Goal: Information Seeking & Learning: Learn about a topic

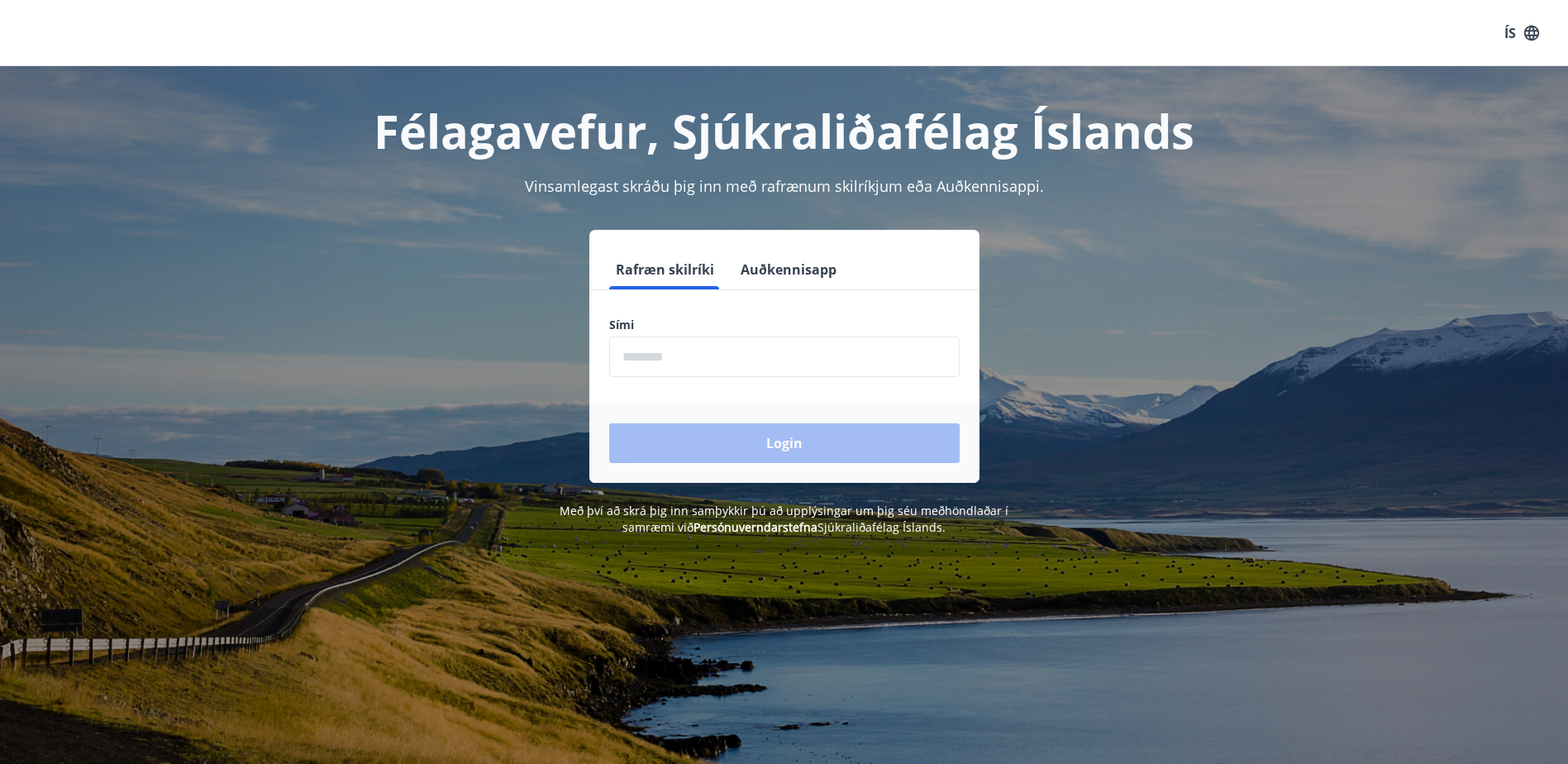
click at [675, 362] on input "phone" at bounding box center [784, 357] width 351 height 41
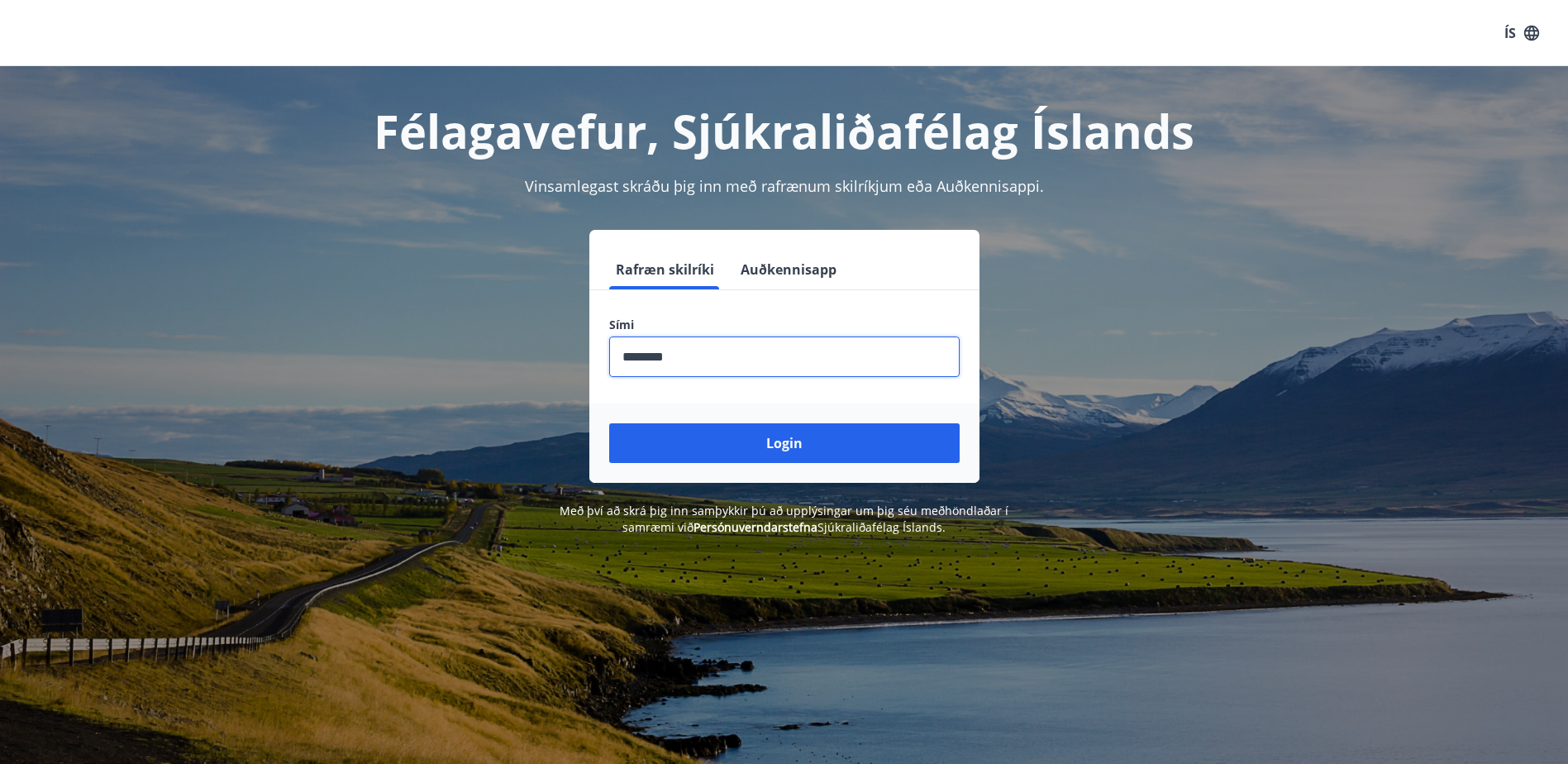
type input "********"
click at [610, 423] on button "Login" at bounding box center [784, 443] width 351 height 40
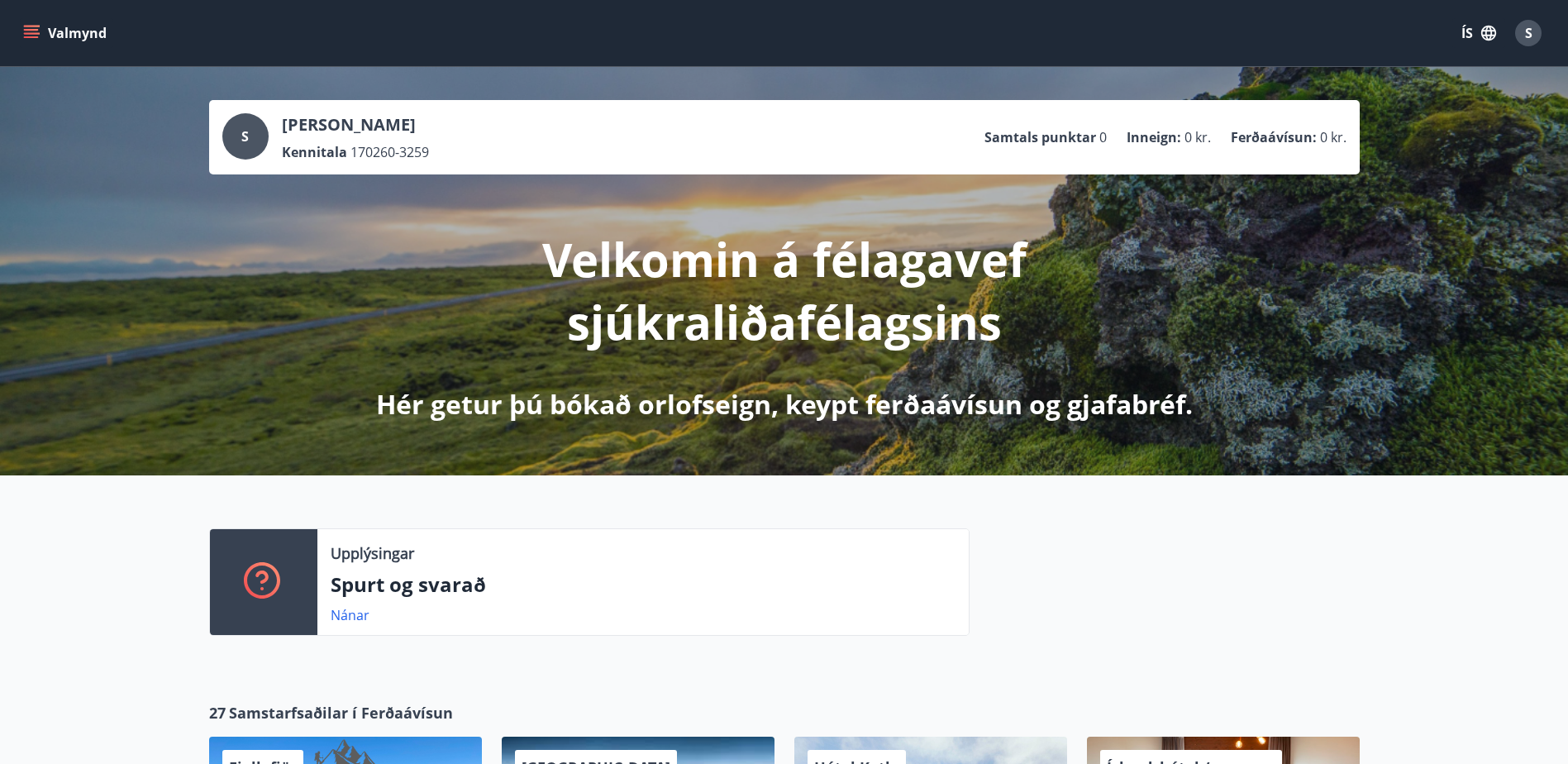
click at [29, 31] on icon "menu" at bounding box center [30, 32] width 16 height 16
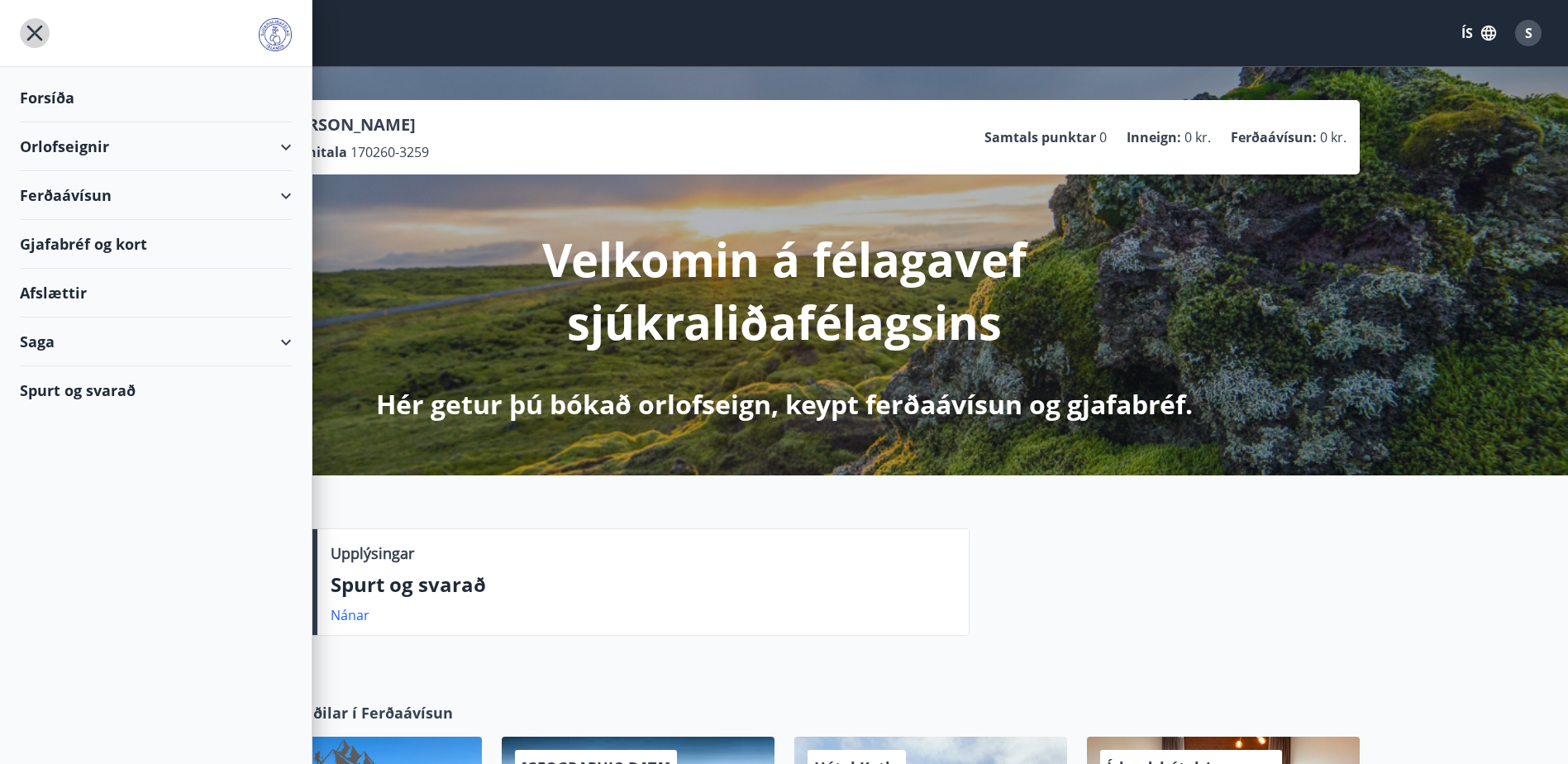
click at [35, 33] on icon "menu" at bounding box center [34, 32] width 3 height 3
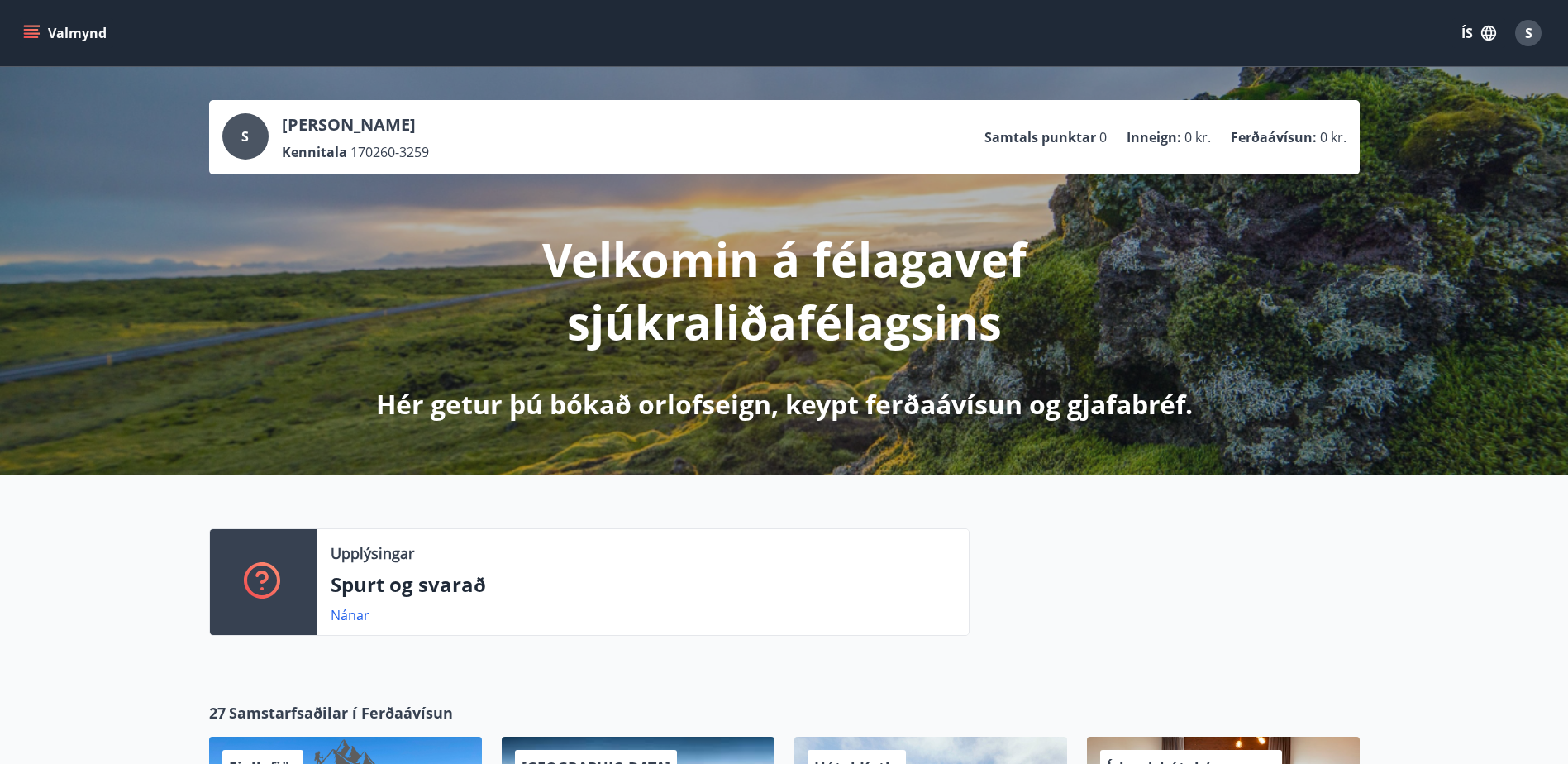
click at [23, 32] on icon "menu" at bounding box center [30, 32] width 16 height 16
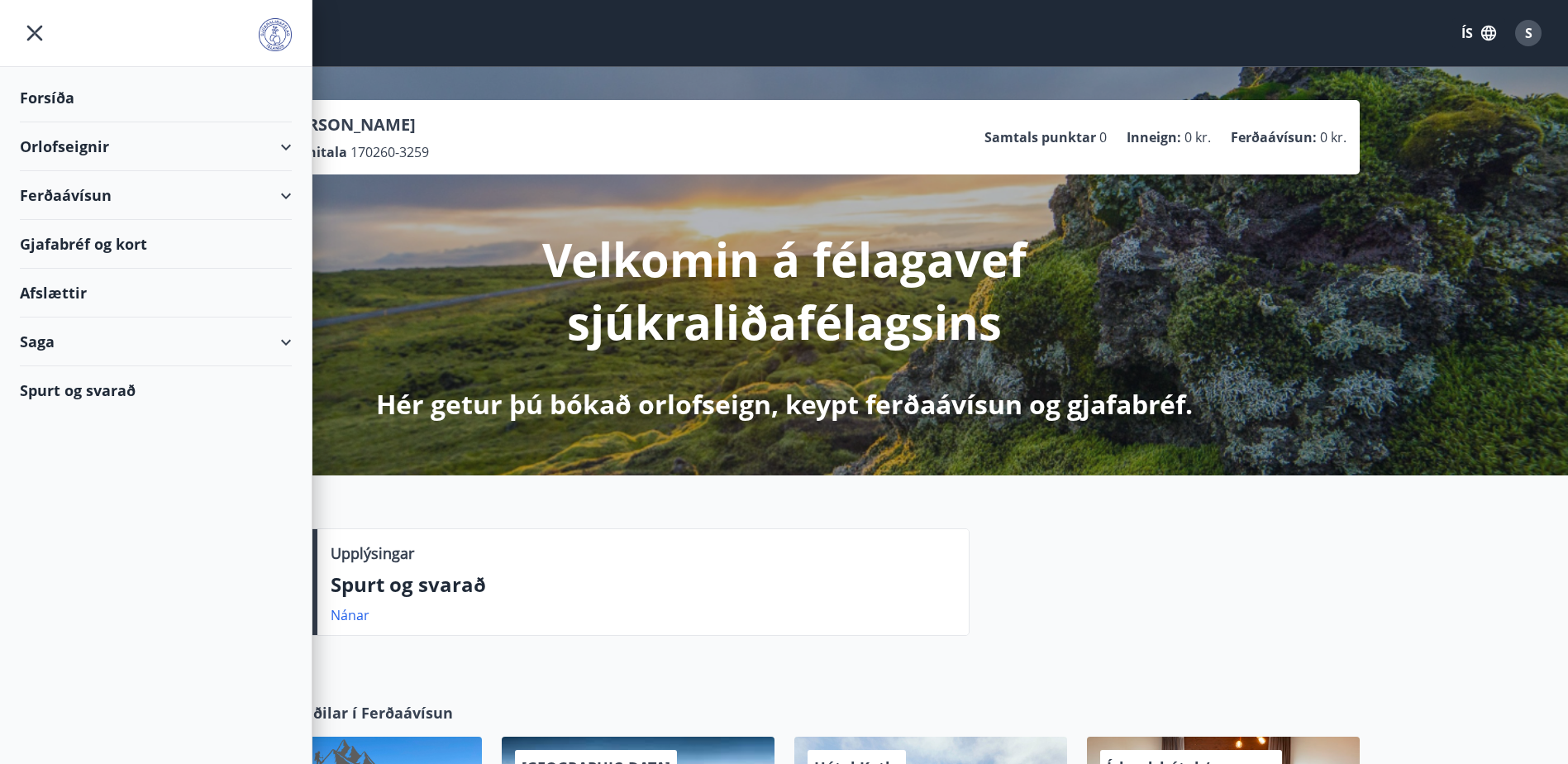
click at [52, 393] on div "Spurt og svarað" at bounding box center [156, 390] width 272 height 48
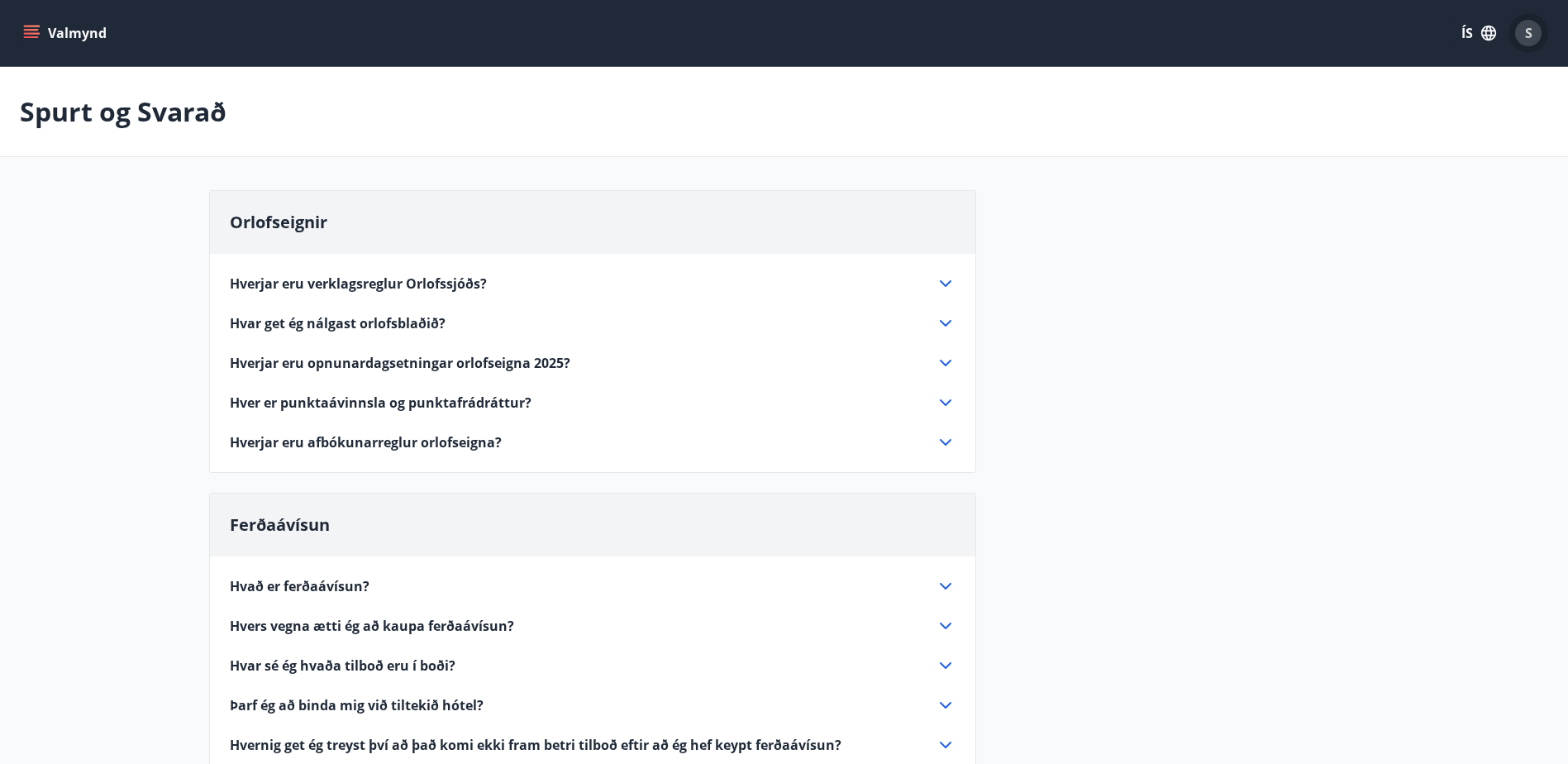
click at [1530, 35] on span "S" at bounding box center [1529, 32] width 8 height 18
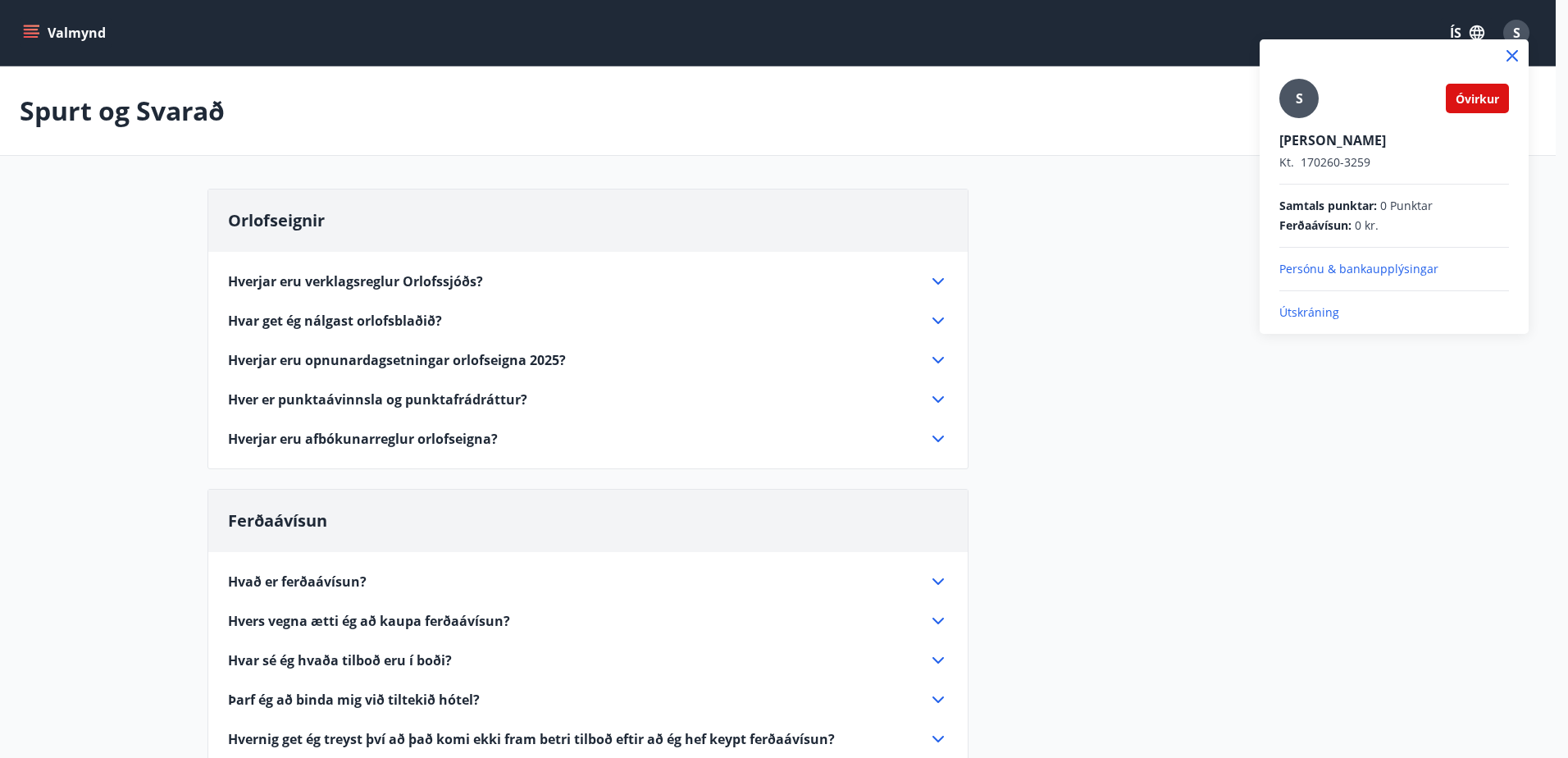
click at [1291, 312] on p "Útskráning" at bounding box center [1393, 312] width 229 height 16
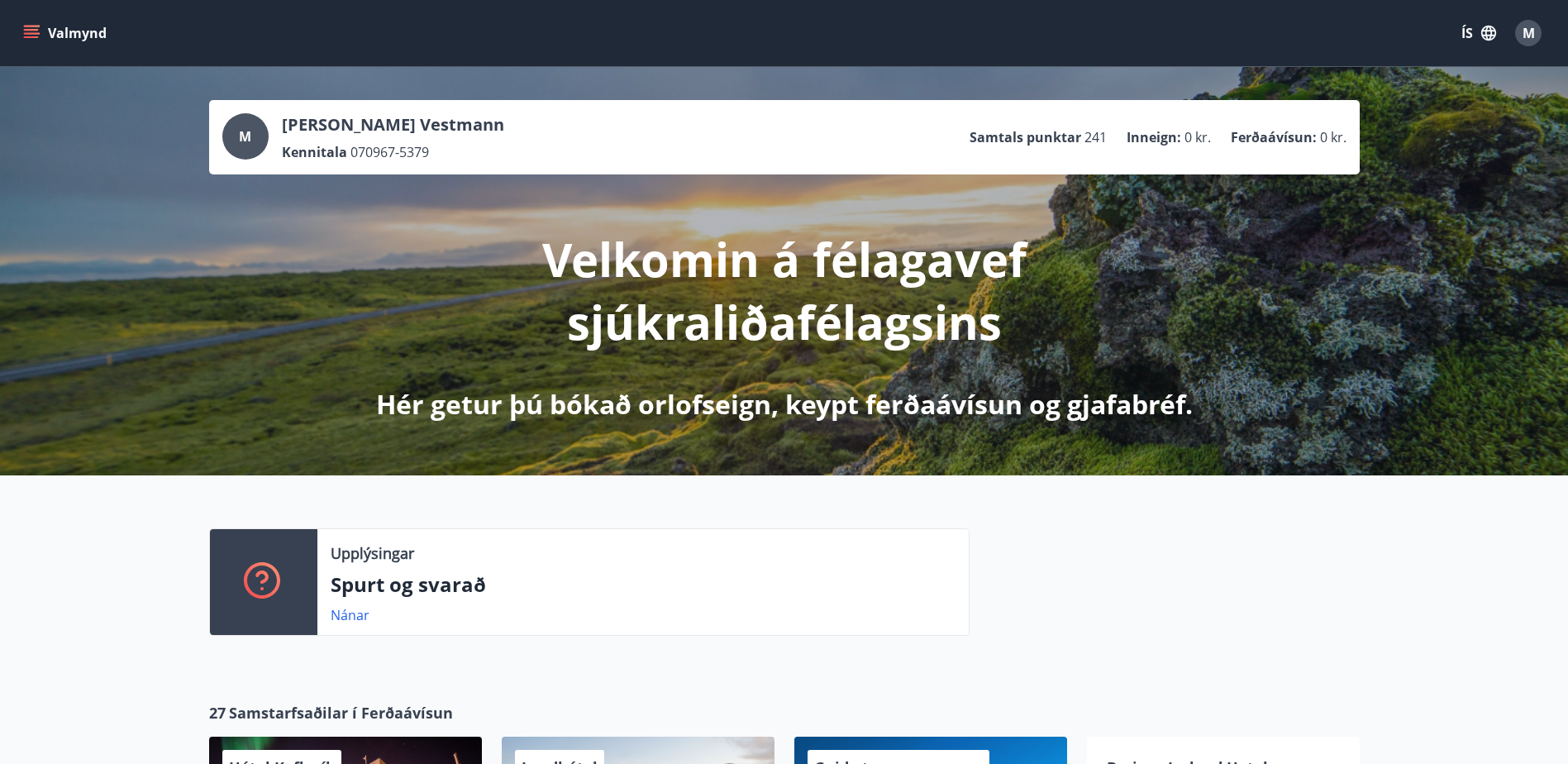
click at [29, 29] on icon "menu" at bounding box center [31, 29] width 15 height 2
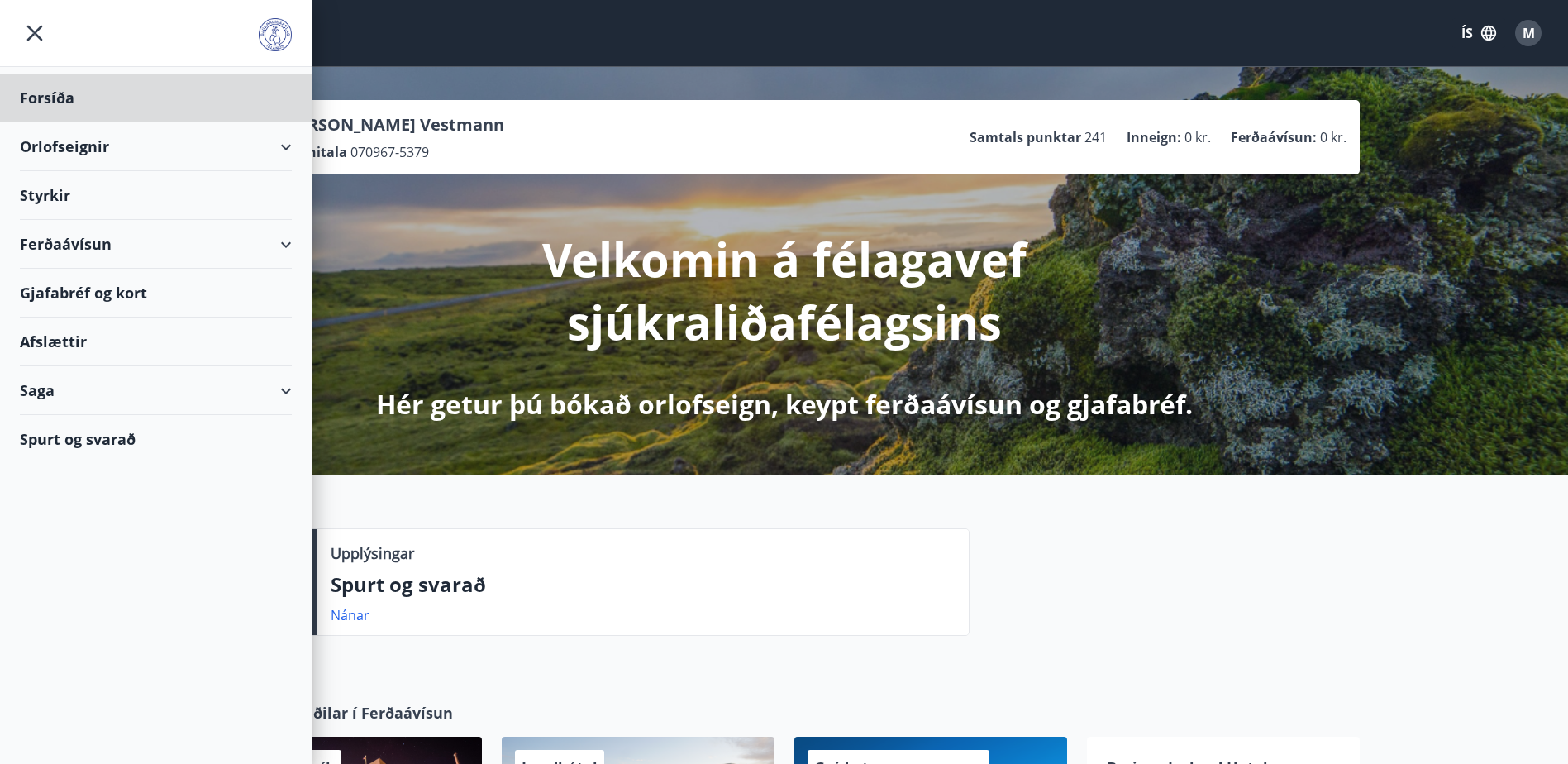
click at [59, 194] on div "Styrkir" at bounding box center [156, 195] width 272 height 49
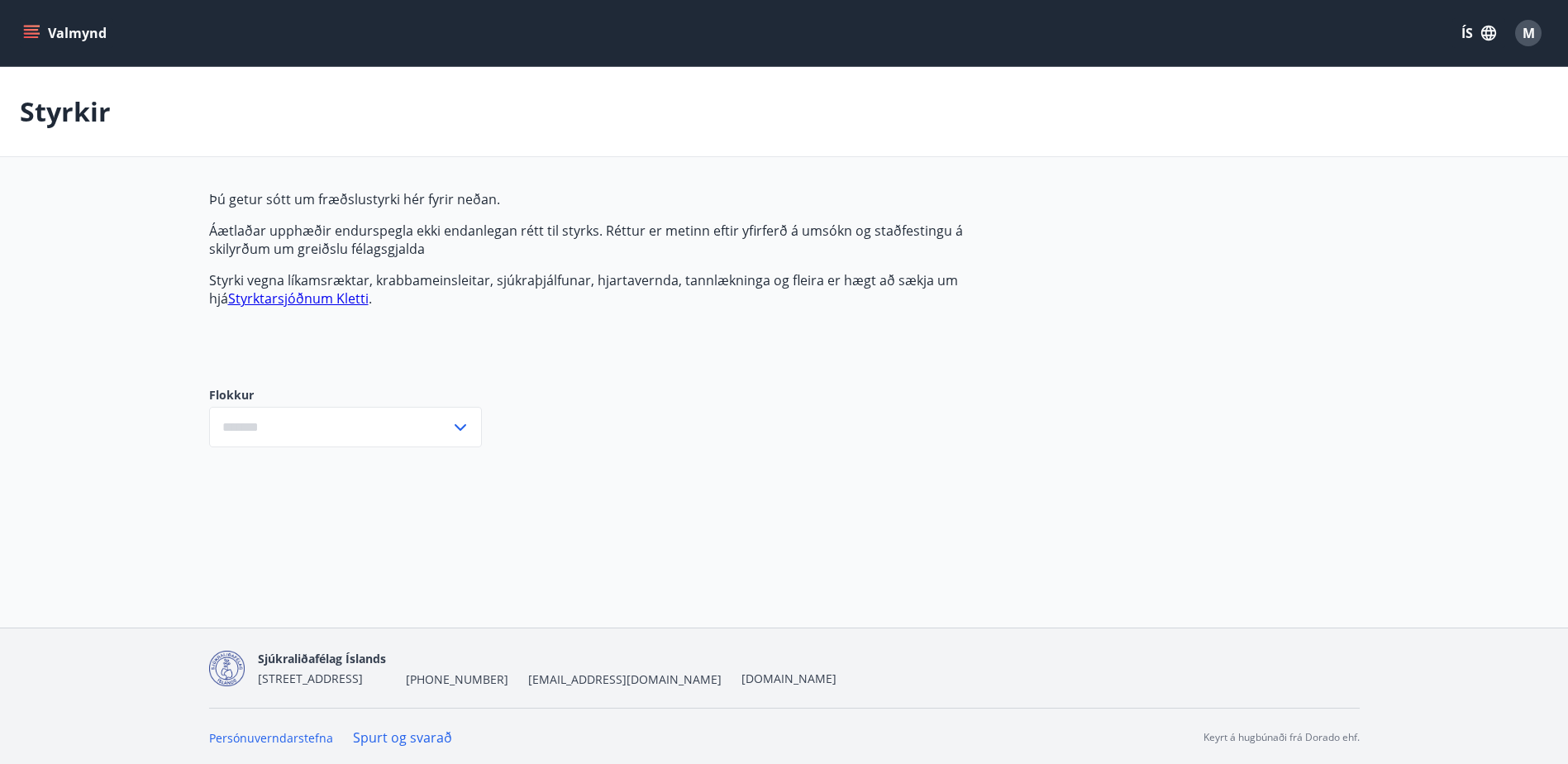
type input "***"
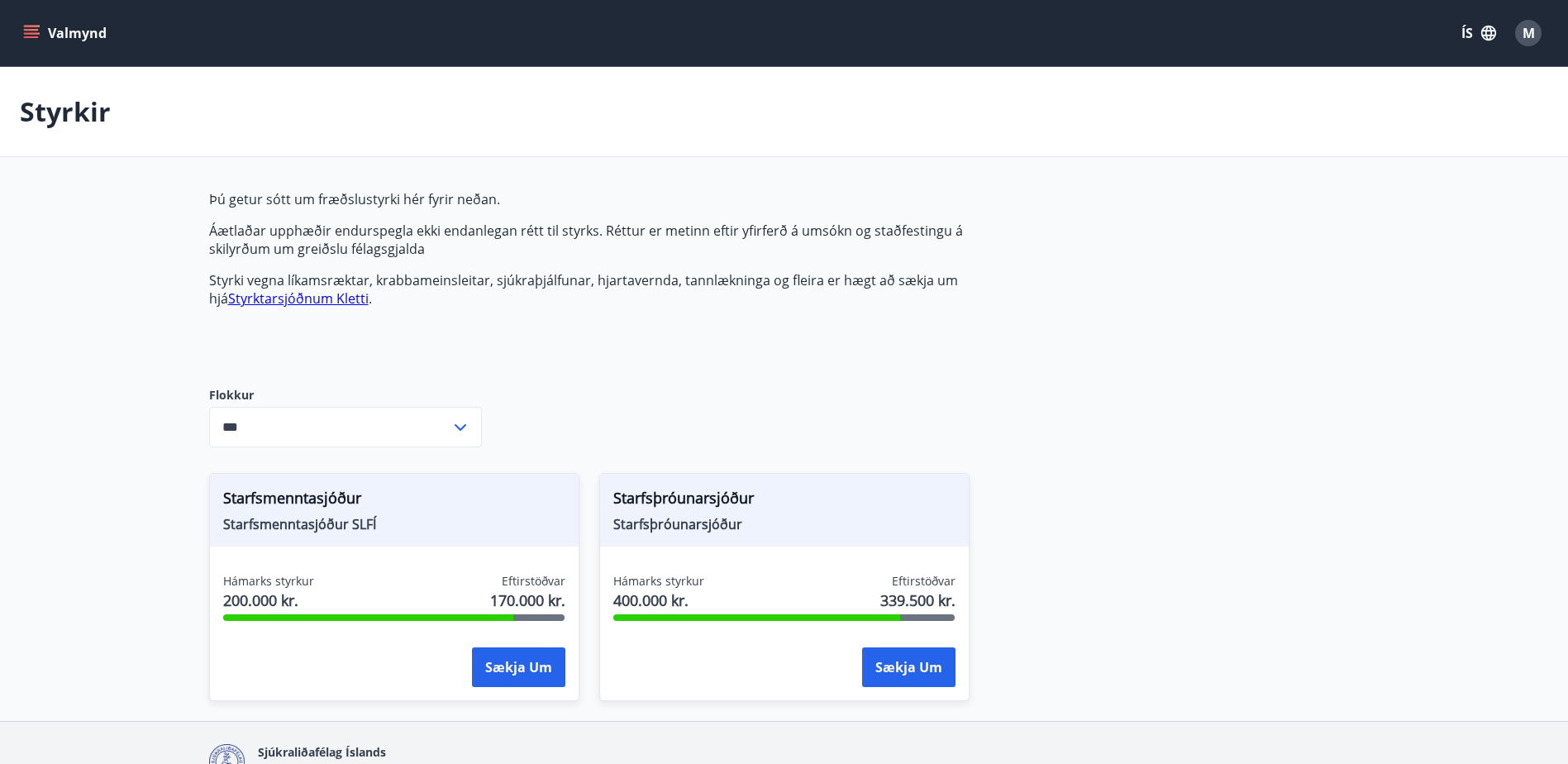
click at [1526, 29] on span "M" at bounding box center [1528, 32] width 12 height 18
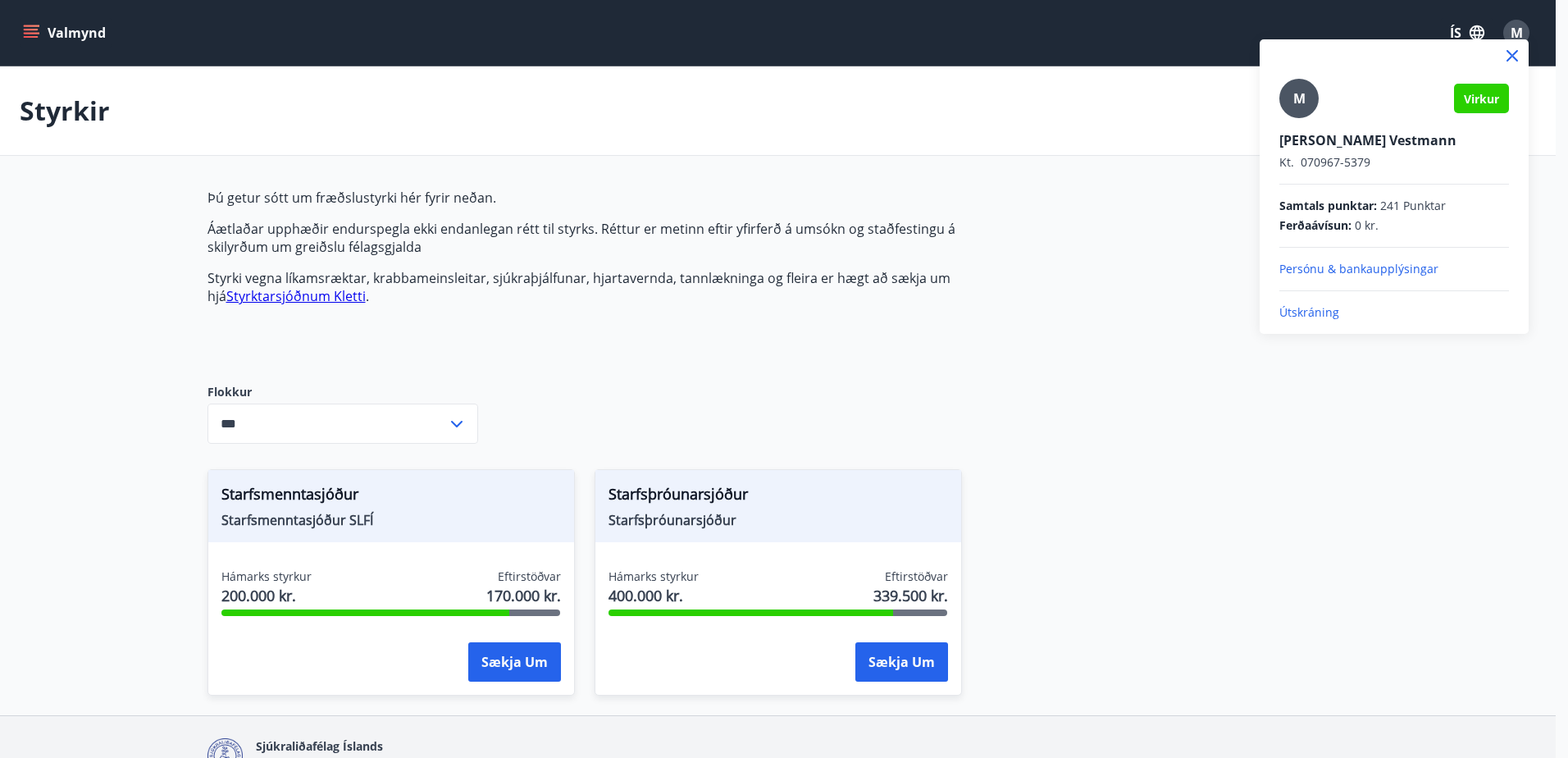
click at [1320, 314] on p "Útskráning" at bounding box center [1393, 312] width 229 height 16
